Goal: Information Seeking & Learning: Learn about a topic

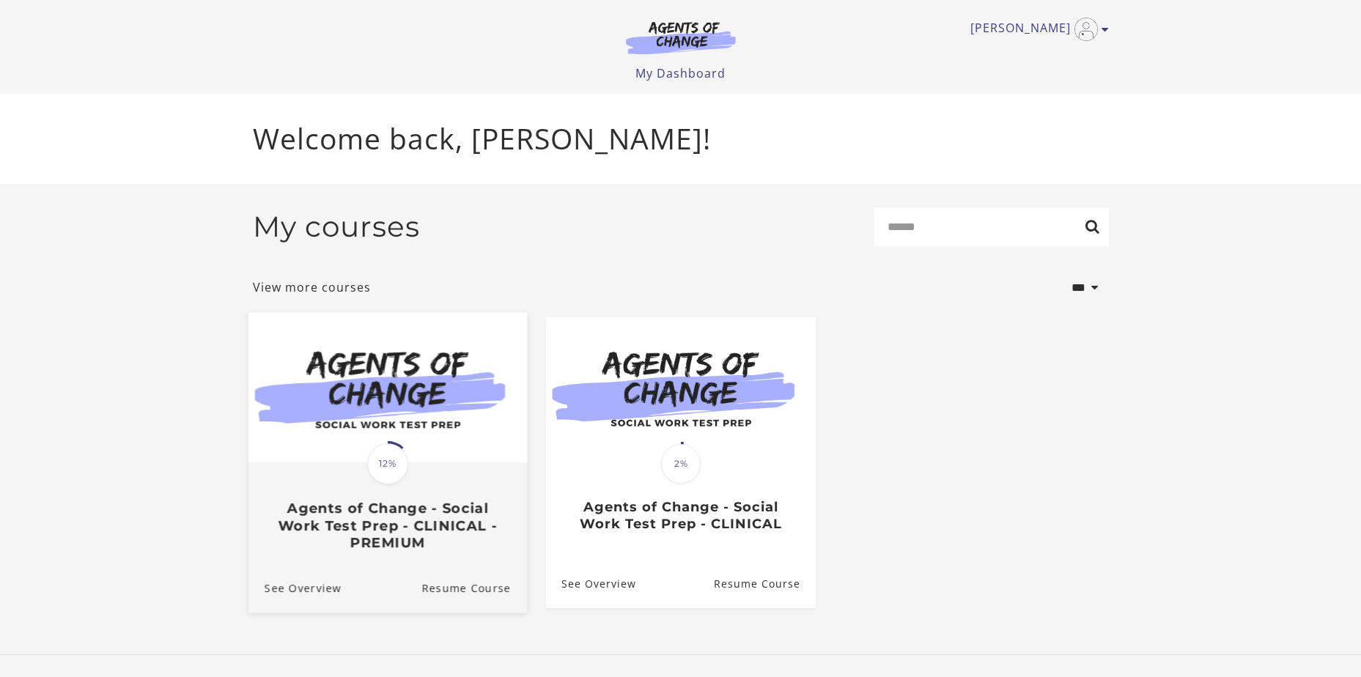
click at [426, 485] on div "Translation missing: en.liquid.partials.dashboard_course_card.progress_descript…" at bounding box center [387, 507] width 279 height 87
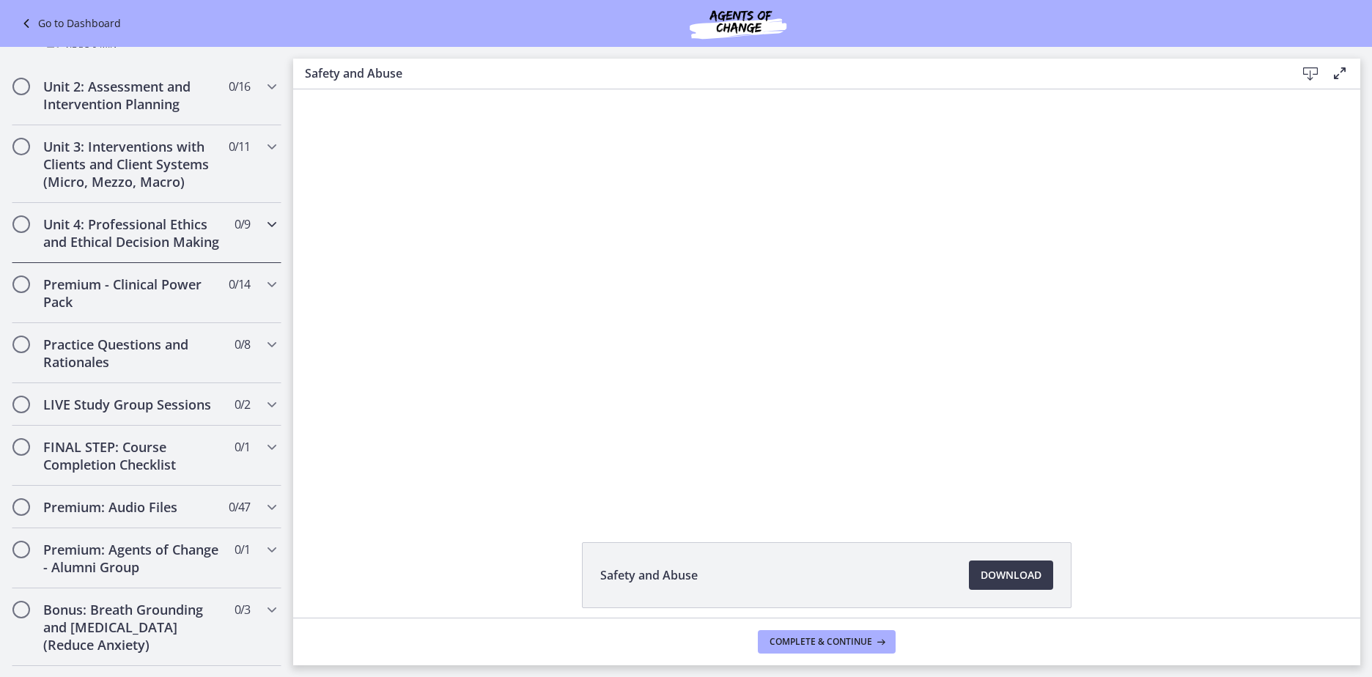
scroll to position [1173, 0]
click at [263, 274] on icon "Chapters" at bounding box center [272, 283] width 18 height 18
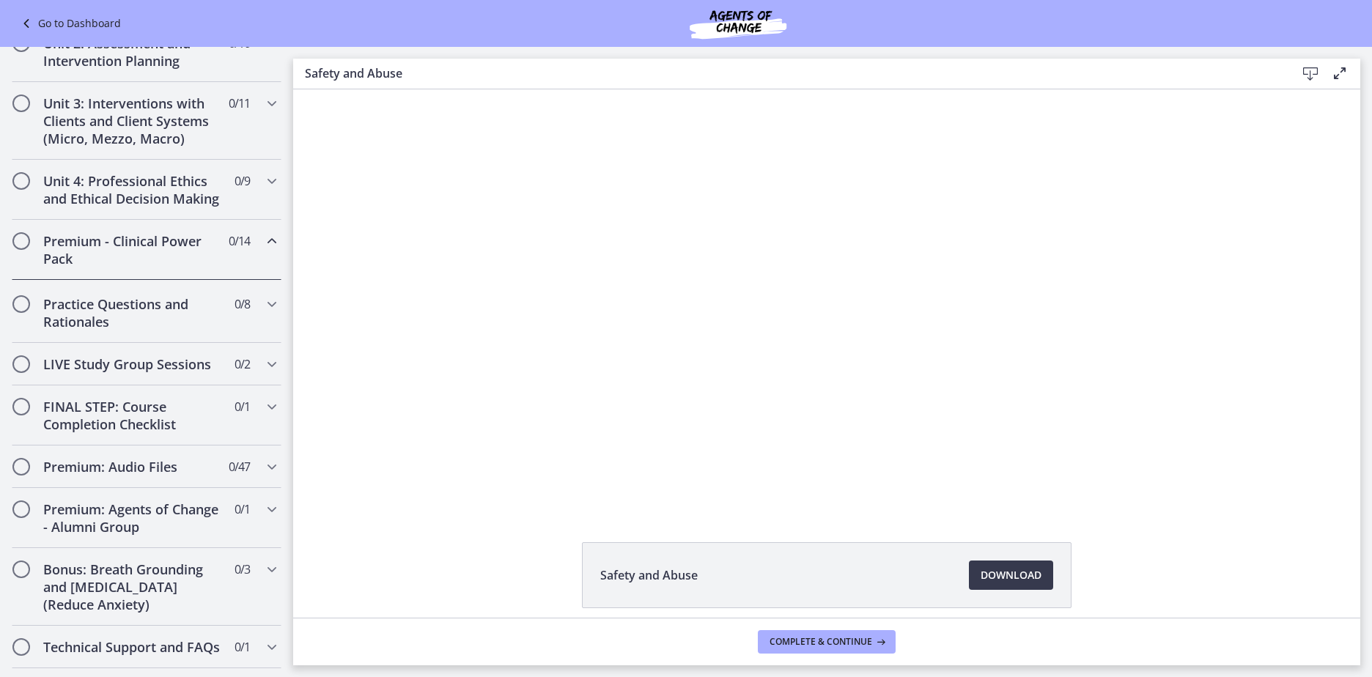
scroll to position [463, 0]
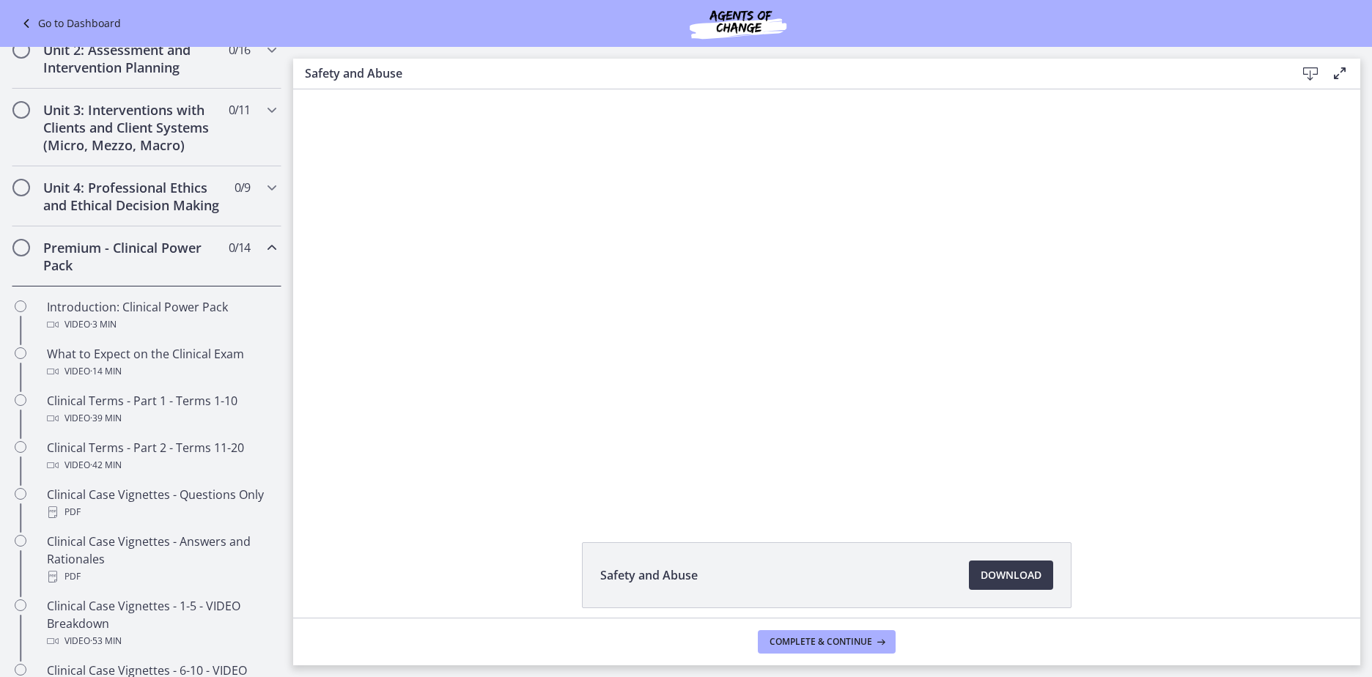
click at [263, 257] on icon "Chapters" at bounding box center [272, 248] width 18 height 18
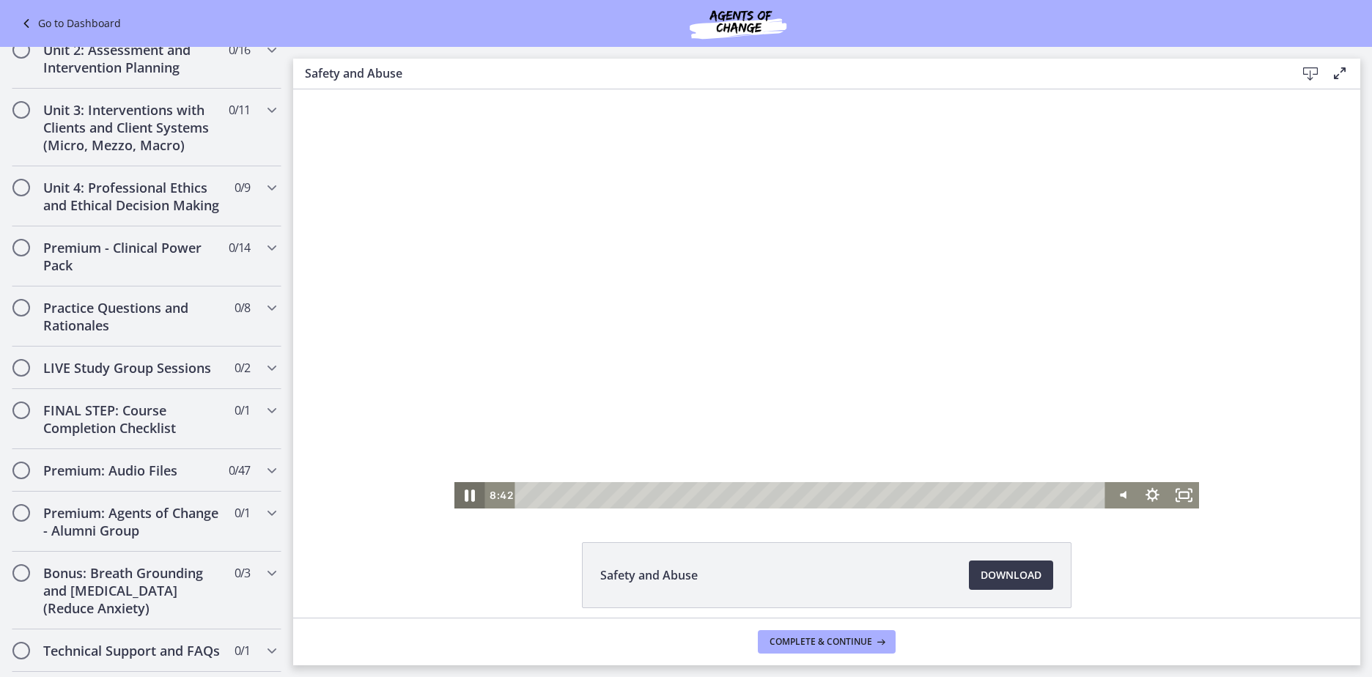
click at [466, 493] on icon "Pause" at bounding box center [469, 495] width 37 height 32
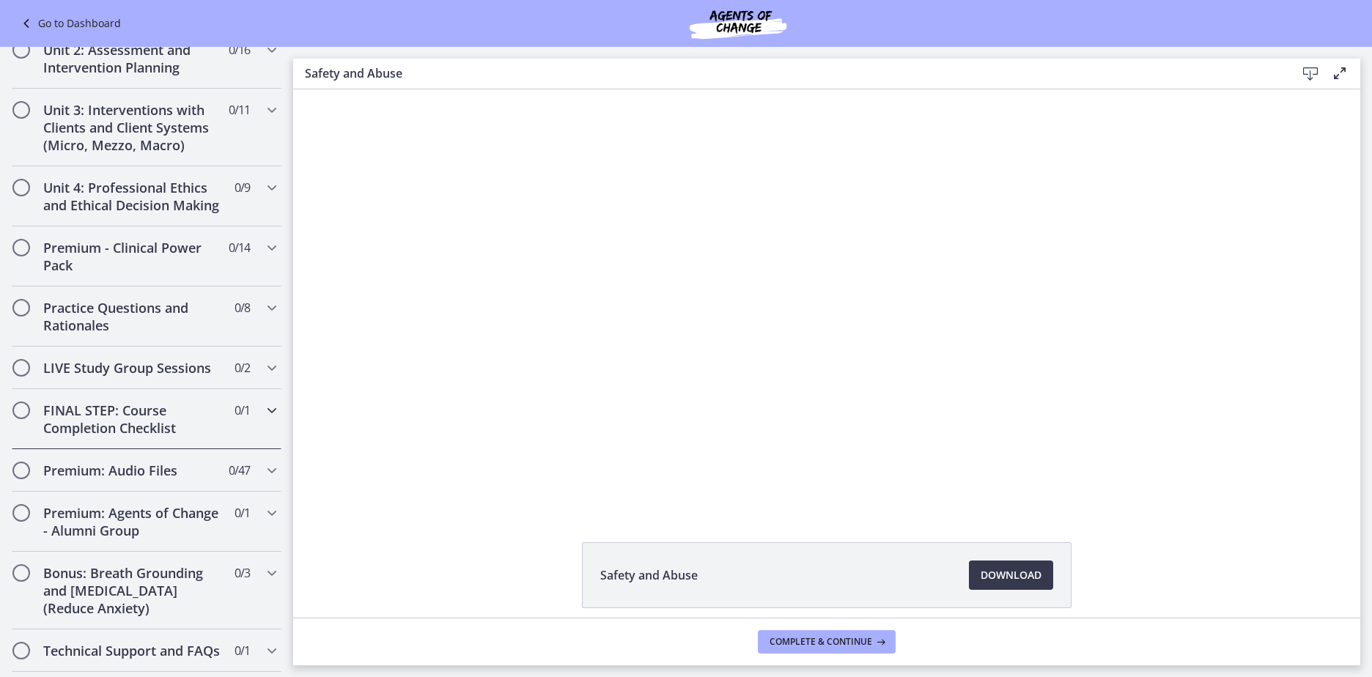
scroll to position [571, 0]
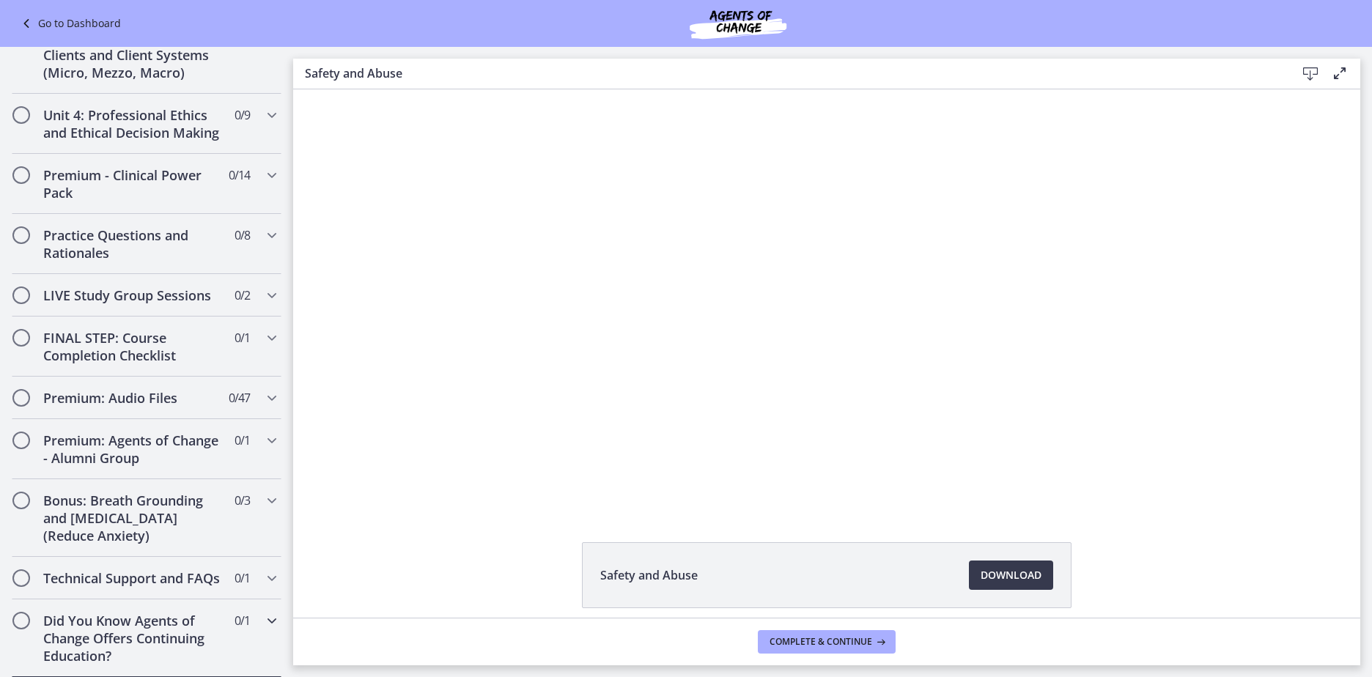
click at [196, 634] on h2 "Did You Know Agents of Change Offers Continuing Education?" at bounding box center [132, 638] width 179 height 53
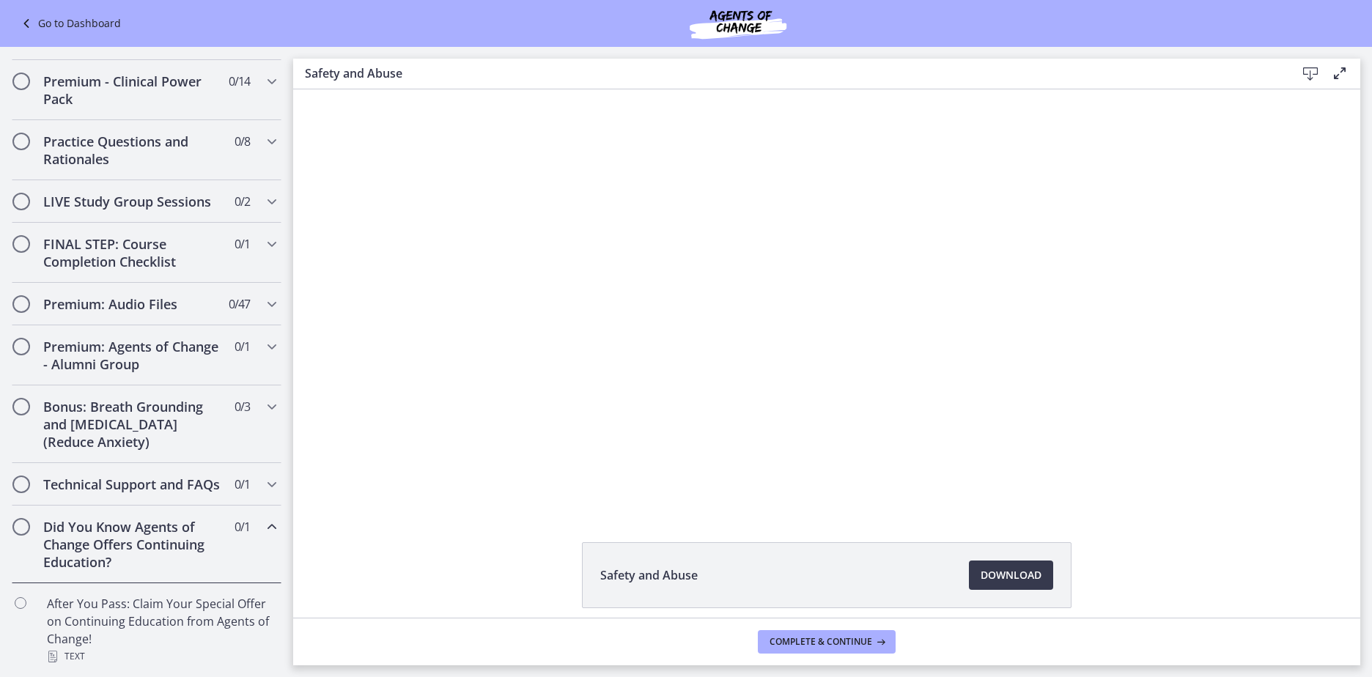
click at [235, 529] on span "0 / 1 Completed" at bounding box center [242, 527] width 15 height 18
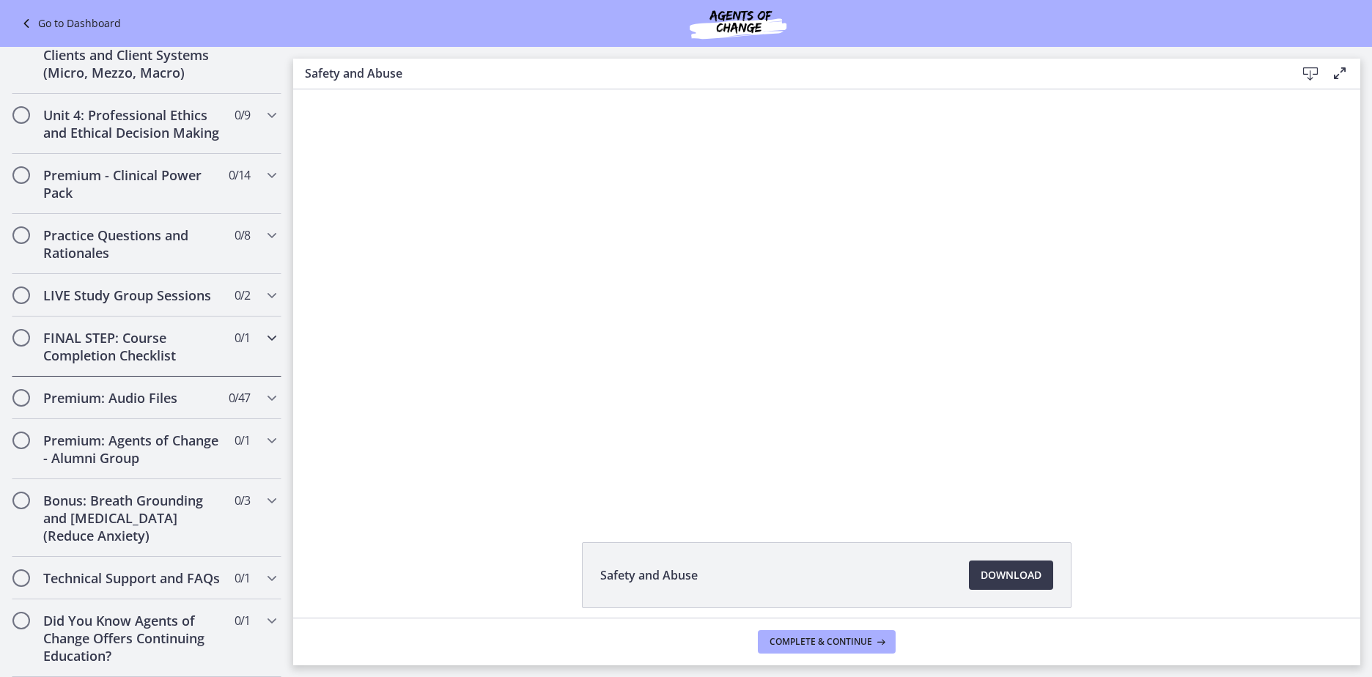
click at [126, 329] on h2 "FINAL STEP: Course Completion Checklist" at bounding box center [132, 346] width 179 height 35
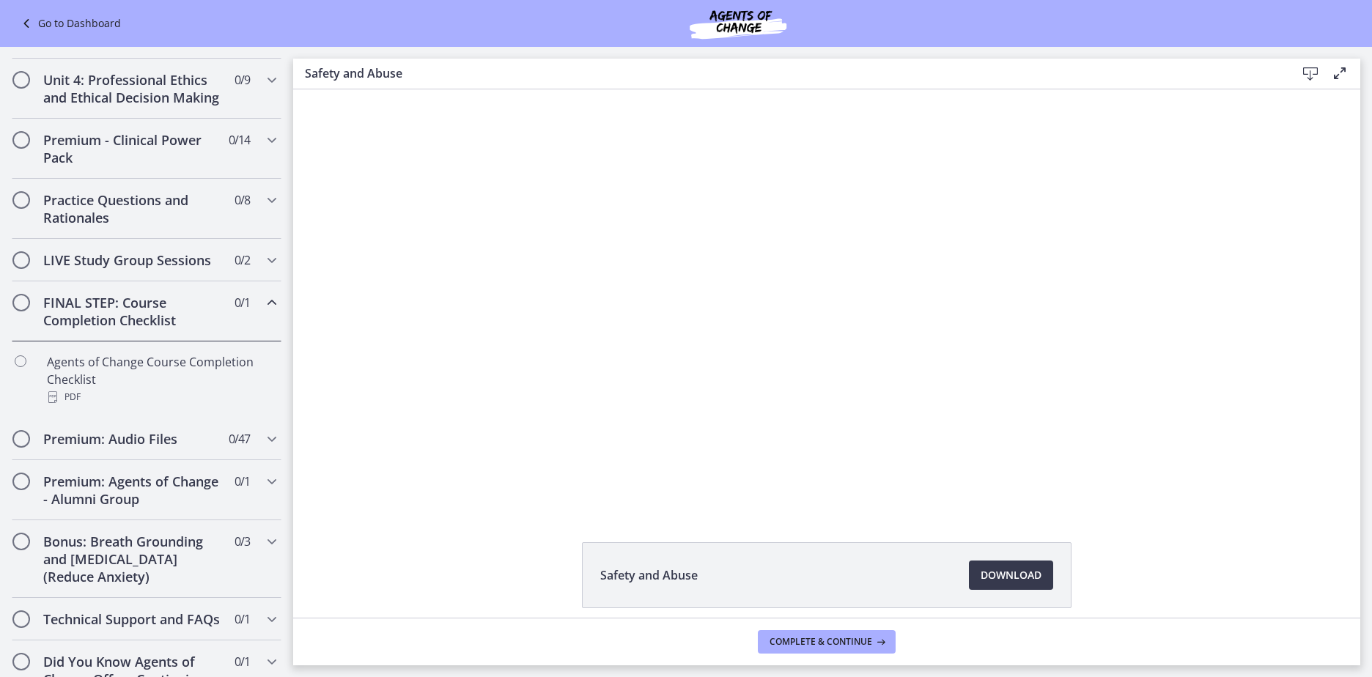
click at [263, 312] on icon "Chapters" at bounding box center [272, 303] width 18 height 18
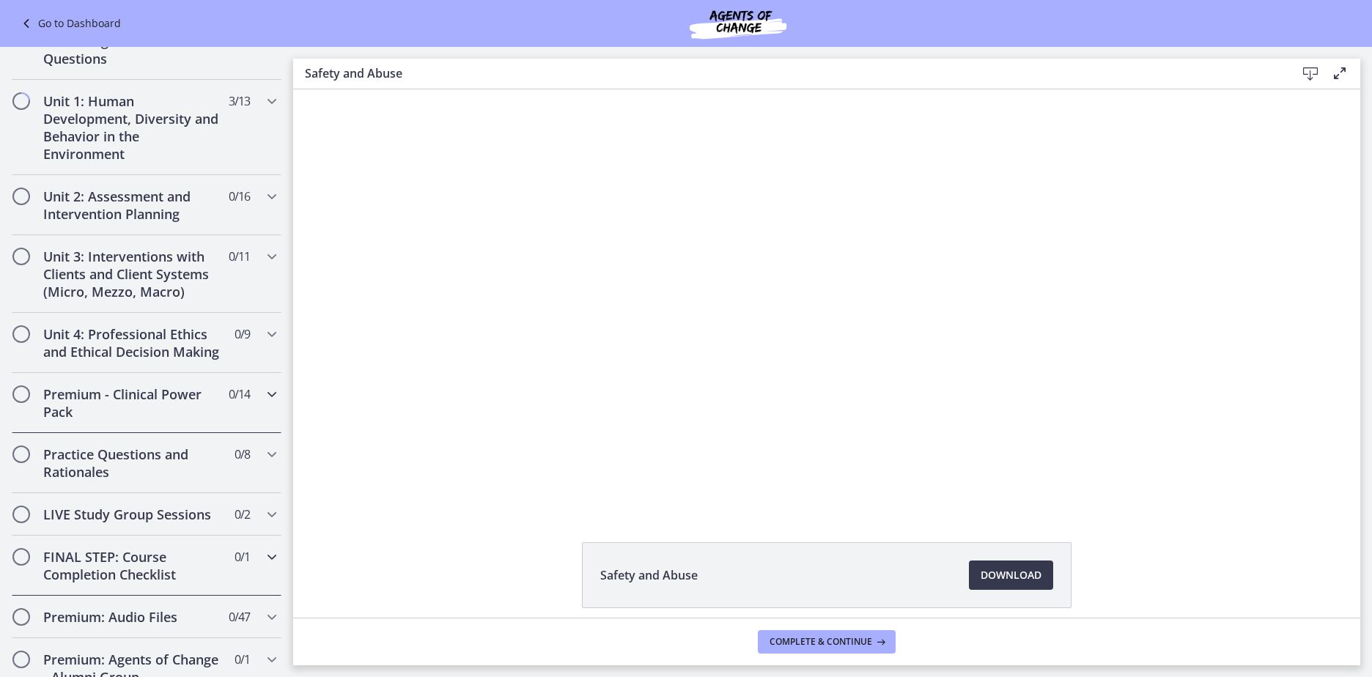
scroll to position [278, 0]
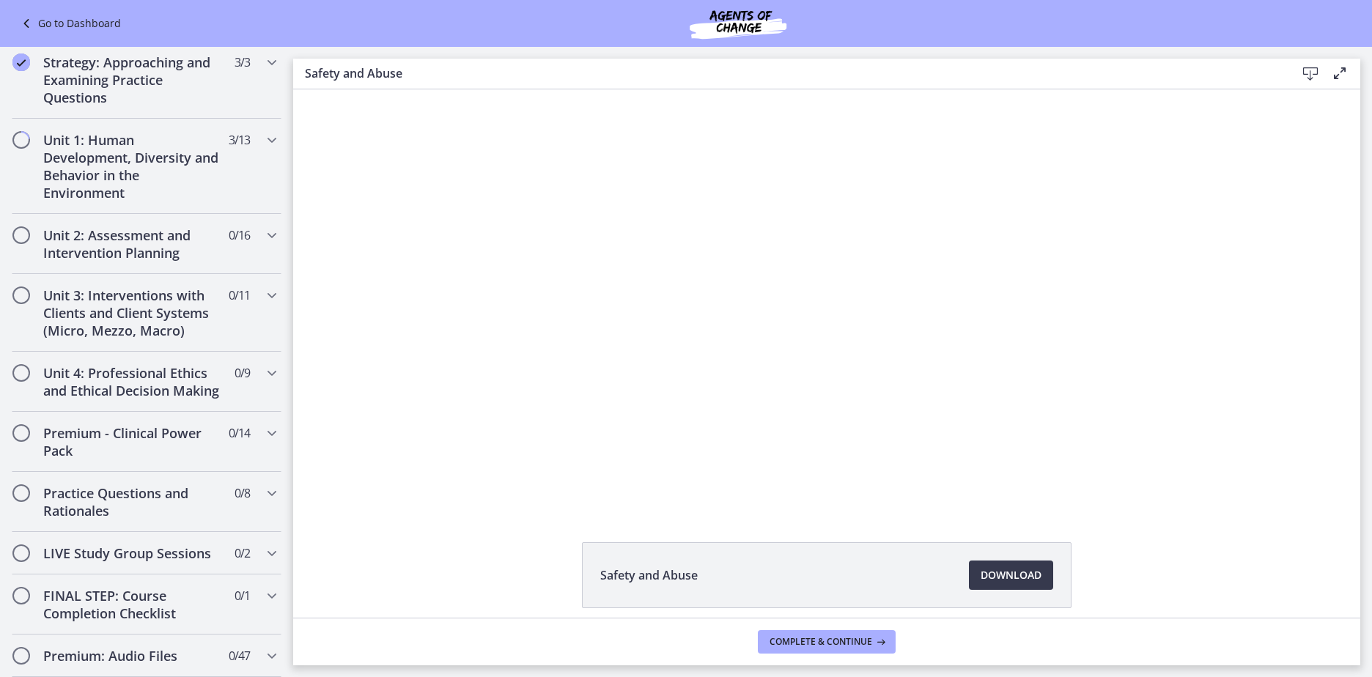
click at [332, 242] on div "Click for sound @keyframes VOLUME_SMALL_WAVE_FLASH { 0% { opacity: 0; } 33% { o…" at bounding box center [826, 298] width 1067 height 419
